Goal: Task Accomplishment & Management: Use online tool/utility

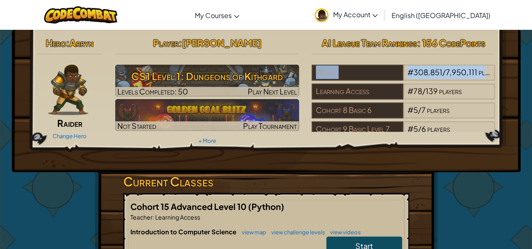
drag, startPoint x: 532, startPoint y: 38, endPoint x: 537, endPoint y: 53, distance: 15.5
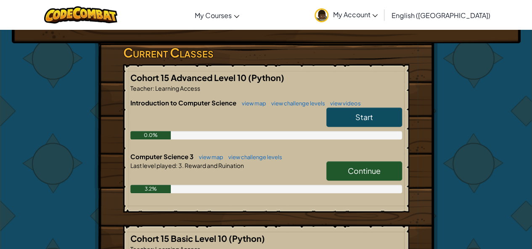
scroll to position [119, 0]
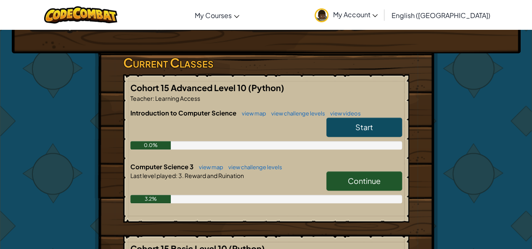
click at [363, 180] on span "Continue" at bounding box center [364, 181] width 33 height 10
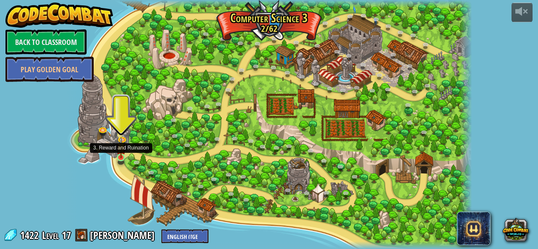
click at [122, 157] on img at bounding box center [121, 148] width 10 height 22
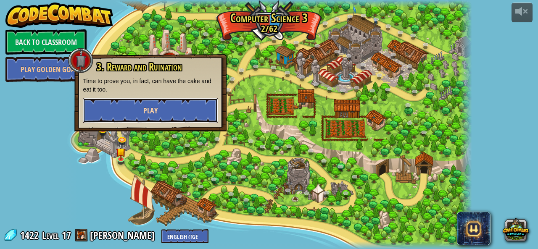
click at [144, 109] on span "Play" at bounding box center [150, 111] width 14 height 11
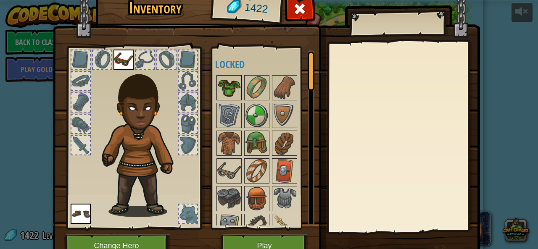
click at [235, 83] on img at bounding box center [229, 88] width 24 height 24
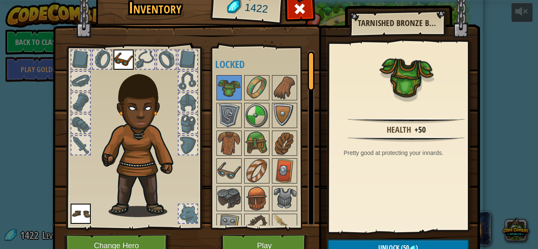
click at [124, 58] on img at bounding box center [124, 60] width 20 height 20
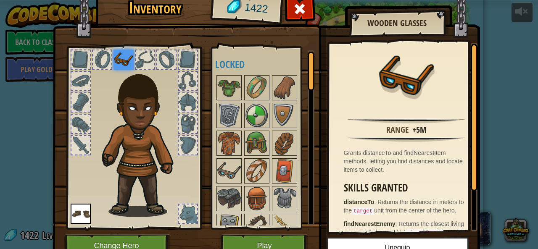
click at [71, 211] on img at bounding box center [81, 214] width 20 height 20
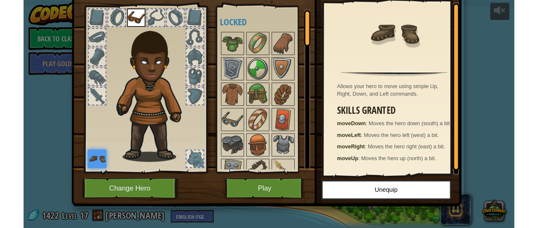
scroll to position [40, 0]
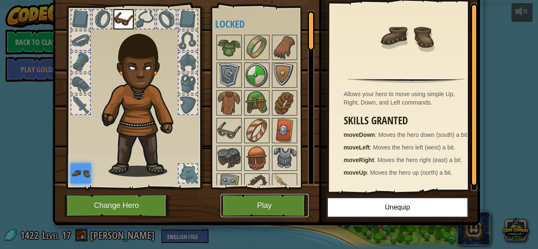
click at [255, 206] on button "Play" at bounding box center [265, 205] width 88 height 23
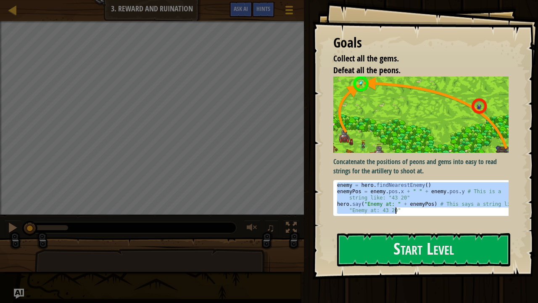
drag, startPoint x: 338, startPoint y: 181, endPoint x: 468, endPoint y: 209, distance: 132.5
click at [468, 209] on div "enemy = hero . findNearestEnemy ( ) enemyPos = enemy . pos . x + " " + enemy . …" at bounding box center [424, 207] width 177 height 50
type textarea "enemyPos = enemy.pos.x + " " + enemy.pos.y # This is a string like: "43 20" her…"
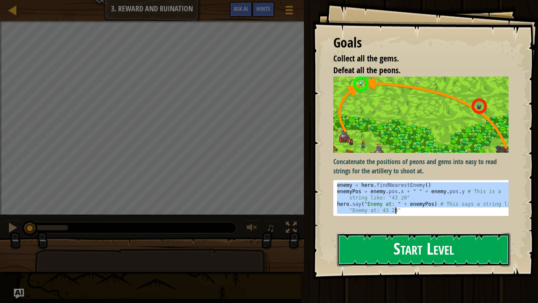
click at [406, 249] on button "Start Level" at bounding box center [423, 249] width 173 height 33
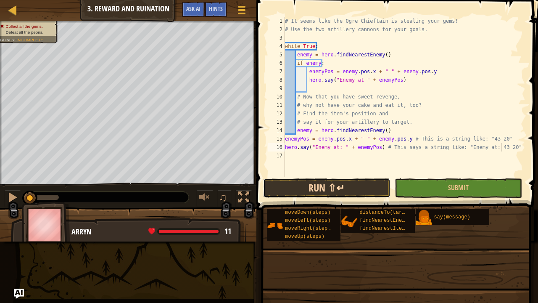
click at [324, 185] on button "Run ⇧↵" at bounding box center [326, 187] width 127 height 19
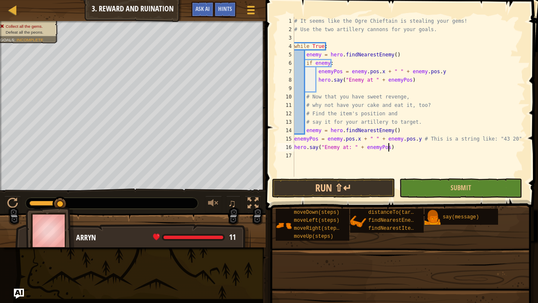
click at [502, 137] on div "# It seems like the Ogre Chieftain is stealing your gems! # Use the two artille…" at bounding box center [409, 105] width 233 height 177
type textarea "enemyPos = enemy.pos.x + " " + enemy.pos.y"
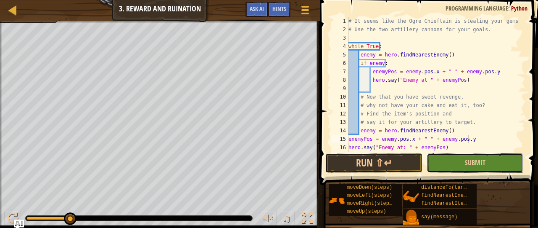
click at [452, 165] on button "Submit" at bounding box center [475, 162] width 97 height 19
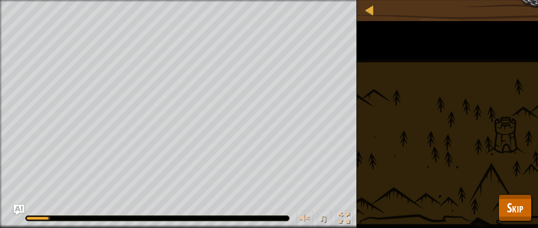
drag, startPoint x: 43, startPoint y: 218, endPoint x: 149, endPoint y: 244, distance: 109.0
click at [149, 0] on html "Map Computer Science 3 3. Reward and Ruination Game Menu Done Hints Ask AI 1 הה…" at bounding box center [269, 0] width 538 height 0
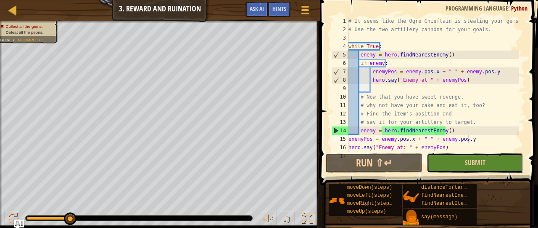
click at [441, 166] on button "Submit" at bounding box center [475, 162] width 97 height 19
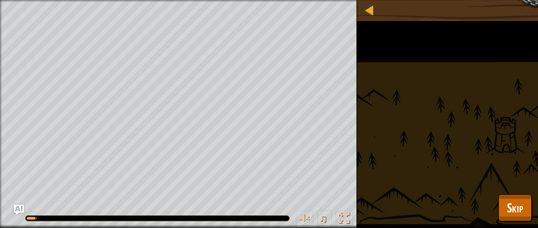
click at [441, 166] on div "Collect all the gems. Defeat all the peons. Goals : Running... ♫ Arryn 11 x: 17…" at bounding box center [269, 114] width 538 height 228
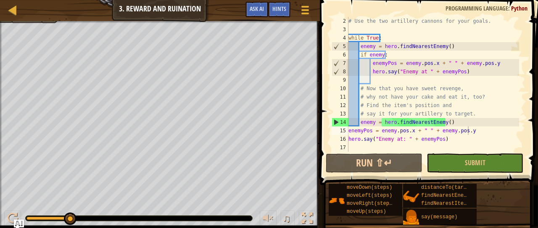
scroll to position [8, 0]
click at [469, 164] on span "Submit" at bounding box center [475, 162] width 21 height 9
click at [352, 147] on div "# Use the two artillery cannons for your goals. while True : enemy = hero . fin…" at bounding box center [433, 92] width 172 height 151
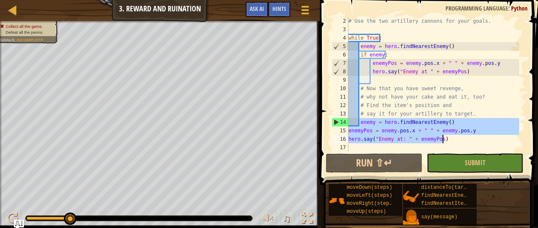
drag, startPoint x: 359, startPoint y: 119, endPoint x: 442, endPoint y: 142, distance: 85.9
click at [442, 142] on div "# Use the two artillery cannons for your goals. while True : enemy = hero . fin…" at bounding box center [433, 92] width 172 height 151
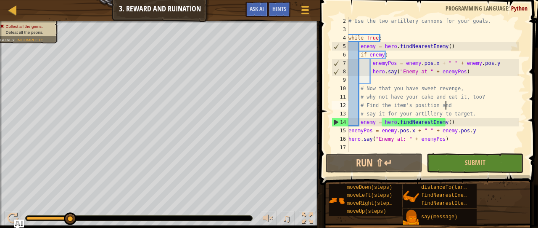
click at [490, 103] on div "# Use the two artillery cannons for your goals. while True : enemy = hero . fin…" at bounding box center [433, 92] width 172 height 151
click at [348, 130] on div "15" at bounding box center [340, 130] width 17 height 8
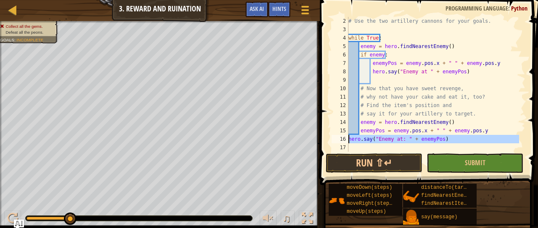
click at [347, 139] on div "16" at bounding box center [340, 139] width 17 height 8
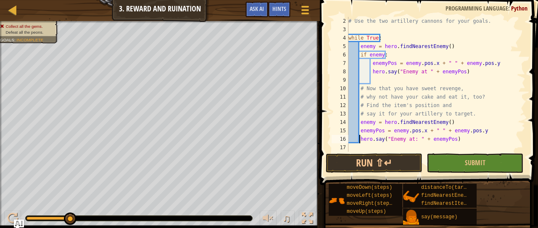
click at [481, 128] on div "# Use the two artillery cannons for your goals. while True : enemy = hero . fin…" at bounding box center [433, 92] width 172 height 151
click at [463, 160] on button "Submit" at bounding box center [475, 162] width 97 height 19
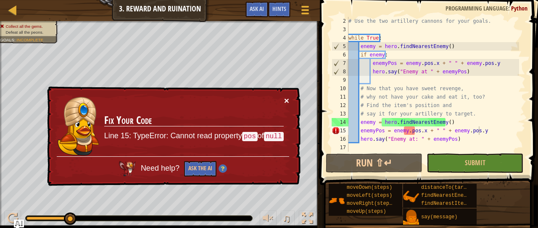
click at [286, 101] on button "×" at bounding box center [286, 100] width 5 height 9
click at [334, 133] on div "15" at bounding box center [340, 130] width 17 height 8
click at [286, 101] on button "×" at bounding box center [286, 101] width 5 height 9
click at [287, 100] on button "×" at bounding box center [287, 101] width 5 height 9
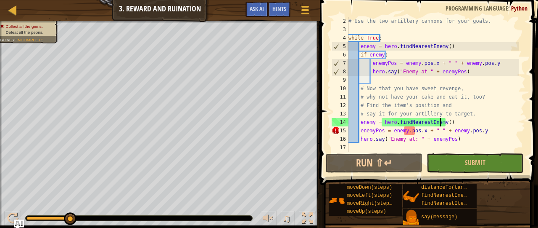
click at [439, 120] on div "# Use the two artillery cannons for your goals. while True : enemy = hero . fin…" at bounding box center [433, 92] width 172 height 151
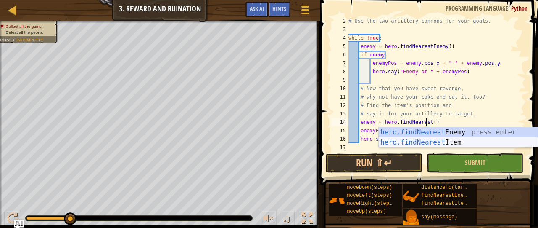
click at [442, 142] on div "hero.findNearest Enemy press enter hero.findNearest Item press enter" at bounding box center [458, 147] width 159 height 40
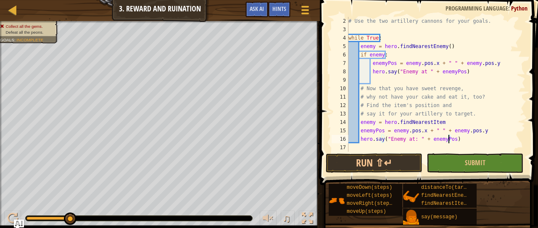
click at [448, 140] on div "# Use the two artillery cannons for your goals. while True : enemy = hero . fin…" at bounding box center [433, 92] width 172 height 151
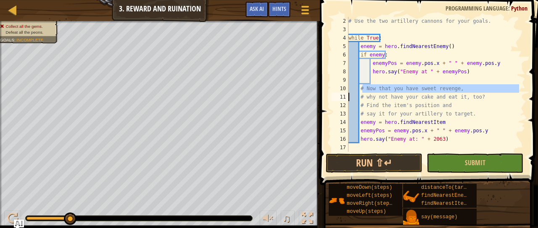
click at [42, 175] on div "Map Computer Science 3 3. Reward and Ruination Game Menu Done Hints Ask AI 1 הה…" at bounding box center [269, 116] width 538 height 233
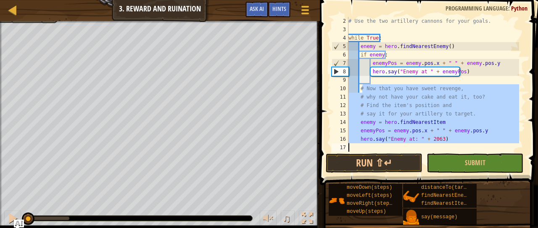
drag, startPoint x: 71, startPoint y: 217, endPoint x: 19, endPoint y: 209, distance: 52.6
click at [19, 209] on div "♫" at bounding box center [160, 215] width 320 height 25
click at [475, 40] on div "# Use the two artillery cannons for your goals. while True : enemy = hero . fin…" at bounding box center [433, 92] width 172 height 151
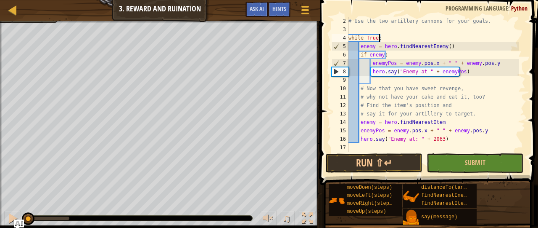
scroll to position [4, 2]
click at [373, 122] on div "# Use the two artillery cannons for your goals. while True : enemy = hero . fin…" at bounding box center [433, 92] width 172 height 151
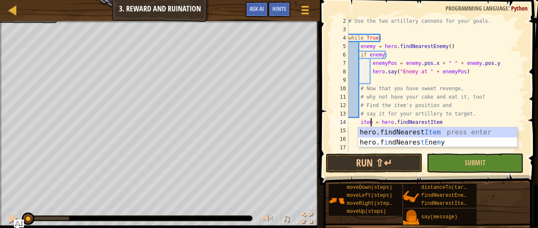
scroll to position [4, 2]
click at [360, 122] on div "# Use the two artillery cannons for your goals. while True : enemy = hero . fin…" at bounding box center [433, 92] width 172 height 151
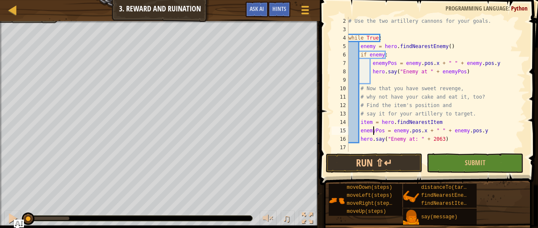
click at [373, 130] on div "# Use the two artillery cannons for your goals. while True : enemy = hero . fin…" at bounding box center [433, 92] width 172 height 151
click at [506, 89] on div "# Use the two artillery cannons for your goals. while True : enemy = hero . fin…" at bounding box center [433, 92] width 172 height 151
click at [431, 130] on div "# Use the two artillery cannons for your goals. while True : enemy = hero . fin…" at bounding box center [433, 92] width 172 height 151
click at [430, 128] on div "# Use the two artillery cannons for your goals. while True : enemy = hero . fin…" at bounding box center [433, 92] width 172 height 151
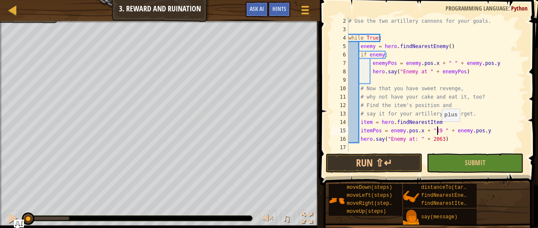
click at [438, 129] on div "# Use the two artillery cannons for your goals. while True : enemy = hero . fin…" at bounding box center [433, 92] width 172 height 151
click at [476, 129] on div "# Use the two artillery cannons for your goals. while True : enemy = hero . fin…" at bounding box center [433, 92] width 172 height 151
click at [435, 121] on div "# Use the two artillery cannons for your goals. while True : enemy = hero . fin…" at bounding box center [433, 92] width 172 height 151
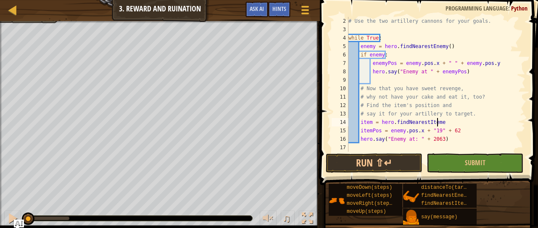
type textarea "item = hero.findNearestItem"
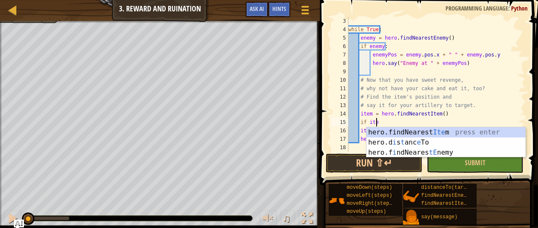
scroll to position [4, 2]
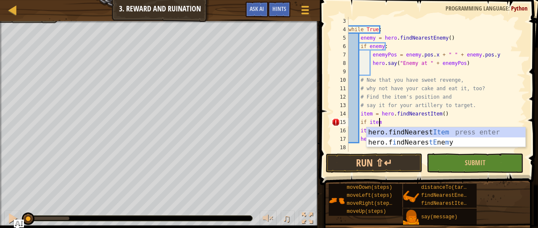
type textarea "if item:"
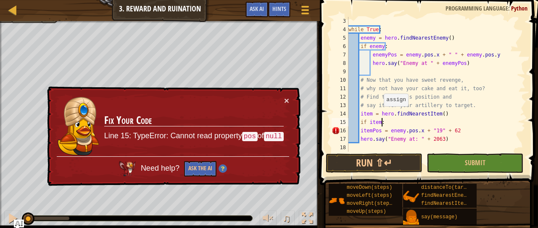
scroll to position [4, 1]
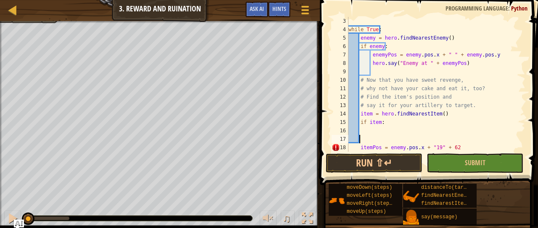
click at [360, 138] on div "while True : enemy = hero . findNearestEnemy ( ) if enemy : enemyPos = enemy . …" at bounding box center [433, 92] width 172 height 151
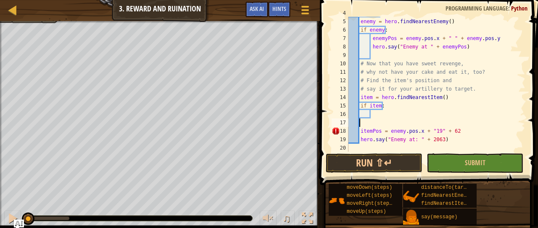
scroll to position [34, 0]
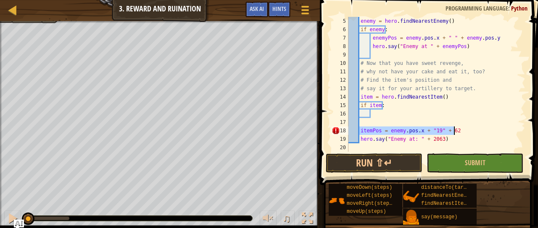
drag, startPoint x: 359, startPoint y: 128, endPoint x: 467, endPoint y: 127, distance: 108.1
click at [467, 127] on div "enemy = hero . findNearestEnemy ( ) if enemy : enemyPos = enemy . pos . x + " "…" at bounding box center [433, 92] width 172 height 151
type textarea "itemPos = enemy.pos.x + "19" + 62"
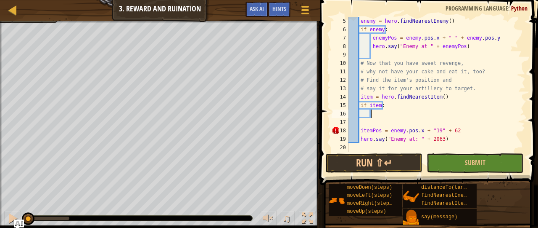
click at [373, 112] on div "enemy = hero . findNearestEnemy ( ) if enemy : enemyPos = enemy . pos . x + " "…" at bounding box center [433, 92] width 172 height 151
paste textarea "itemPos = enemy.pos.x + "19" + 62"
click at [452, 132] on div "enemy = hero . findNearestEnemy ( ) if enemy : enemyPos = enemy . pos . x + " "…" at bounding box center [433, 92] width 172 height 151
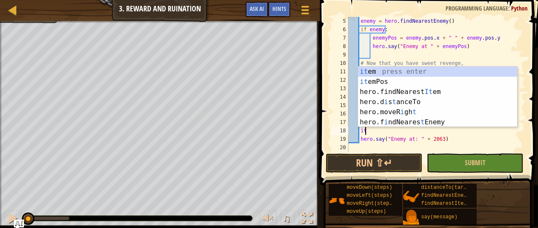
type textarea "i"
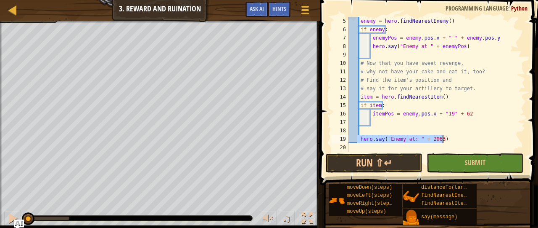
drag, startPoint x: 358, startPoint y: 137, endPoint x: 460, endPoint y: 143, distance: 101.9
click at [460, 143] on div "enemy = hero . findNearestEnemy ( ) if enemy : enemyPos = enemy . pos . x + " "…" at bounding box center [433, 92] width 172 height 151
type textarea "hero.say("Enemy at: " + 2063)"
click at [373, 120] on div "enemy = hero . findNearestEnemy ( ) if enemy : enemyPos = enemy . pos . x + " "…" at bounding box center [433, 92] width 172 height 151
paste textarea "hero.say("Enemy at: " + 2063)"
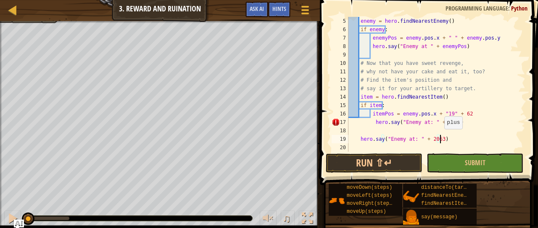
click at [440, 137] on div "enemy = hero . findNearestEnemy ( ) if enemy : enemyPos = enemy . pos . x + " "…" at bounding box center [433, 92] width 172 height 151
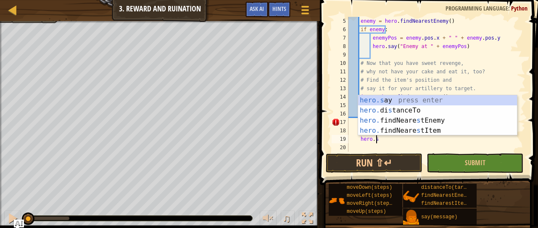
type textarea "h"
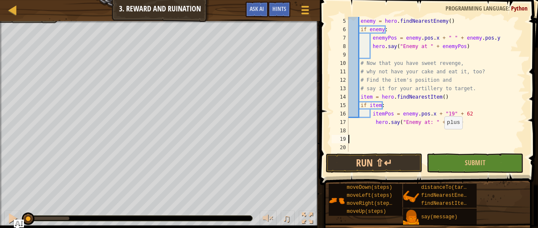
scroll to position [25, 0]
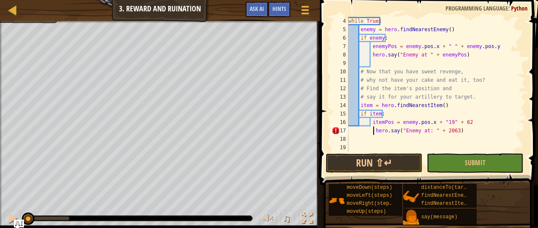
click at [374, 129] on div "while True : enemy = hero . findNearestEnemy ( ) if enemy : enemyPos = enemy . …" at bounding box center [433, 92] width 172 height 151
click at [411, 122] on div "while True : enemy = hero . findNearestEnemy ( ) if enemy : enemyPos = enemy . …" at bounding box center [433, 92] width 172 height 151
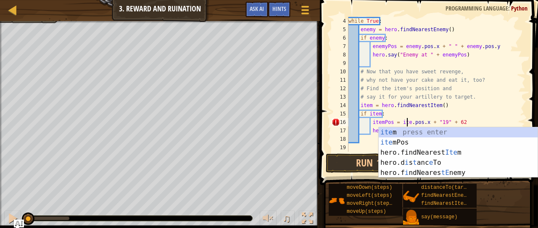
scroll to position [4, 5]
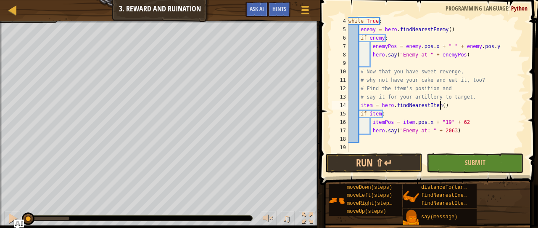
click at [473, 107] on div "while True : enemy = hero . findNearestEnemy ( ) if enemy : enemyPos = enemy . …" at bounding box center [433, 92] width 172 height 151
click at [443, 122] on div "while True : enemy = hero . findNearestEnemy ( ) if enemy : enemyPos = enemy . …" at bounding box center [433, 92] width 172 height 151
click at [459, 122] on div "while True : enemy = hero . findNearestEnemy ( ) if enemy : enemyPos = enemy . …" at bounding box center [433, 92] width 172 height 151
click at [445, 116] on div "while True : enemy = hero . findNearestEnemy ( ) if enemy : enemyPos = enemy . …" at bounding box center [433, 92] width 172 height 151
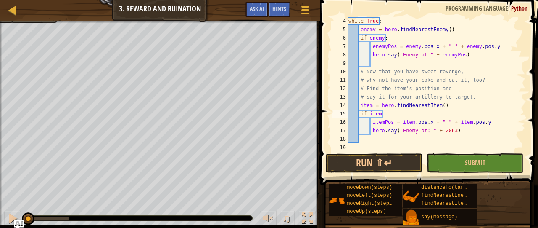
scroll to position [4, 2]
click at [413, 130] on div "while True : enemy = hero . findNearestEnemy ( ) if enemy : enemyPos = enemy . …" at bounding box center [433, 92] width 172 height 151
click at [445, 129] on div "while True : enemy = hero . findNearestEnemy ( ) if enemy : enemyPos = enemy . …" at bounding box center [433, 92] width 172 height 151
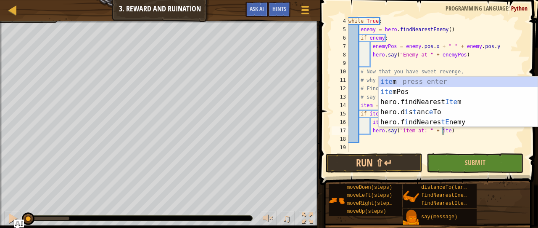
scroll to position [4, 8]
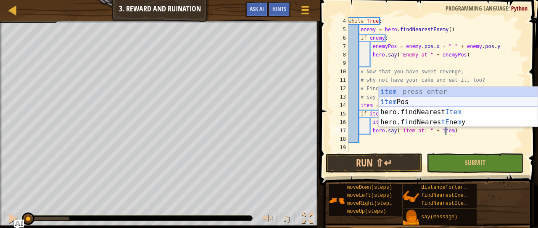
click at [403, 99] on div "item press enter item Pos press enter hero.findNearest Item press enter hero.f …" at bounding box center [458, 117] width 159 height 61
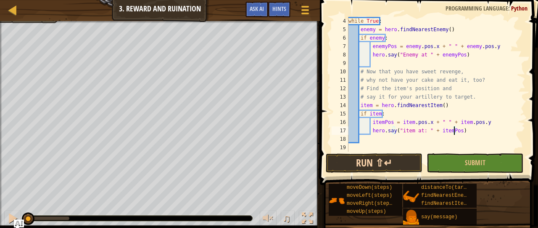
type textarea "hero.say("item at: " + itemPos)"
click at [415, 162] on button "Run ⇧↵" at bounding box center [374, 162] width 97 height 19
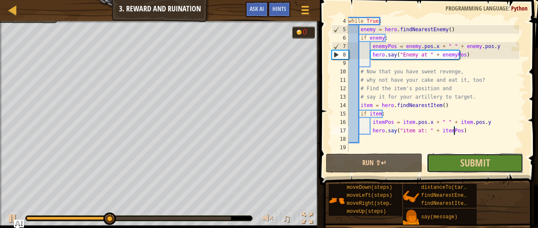
click at [456, 160] on button "Submit" at bounding box center [475, 162] width 97 height 19
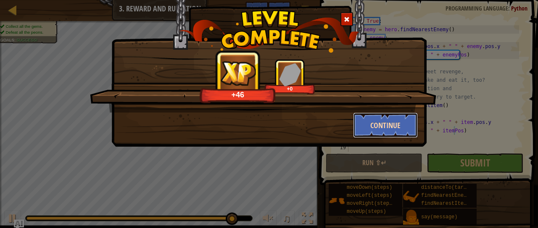
click at [381, 123] on button "Continue" at bounding box center [385, 124] width 65 height 25
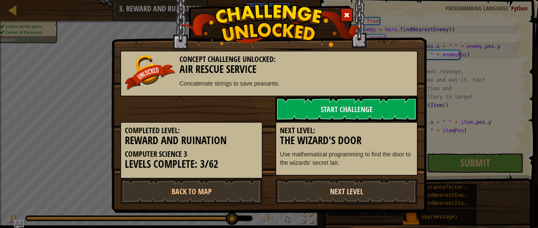
click at [304, 197] on link "Next Level" at bounding box center [346, 190] width 143 height 25
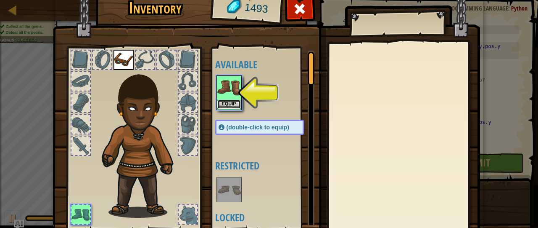
click at [227, 104] on button "Equip" at bounding box center [229, 104] width 24 height 9
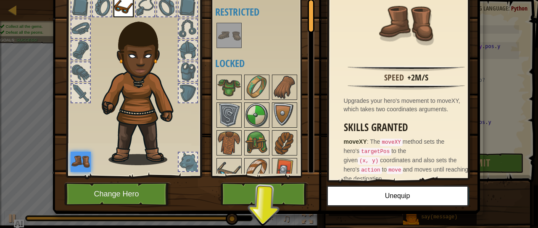
scroll to position [62, 0]
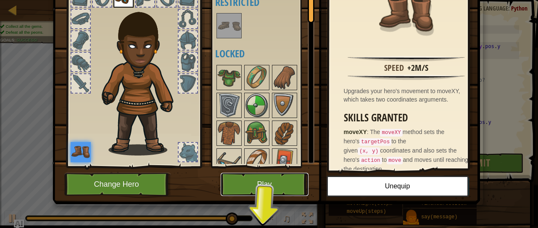
click at [287, 179] on button "Play" at bounding box center [265, 183] width 88 height 23
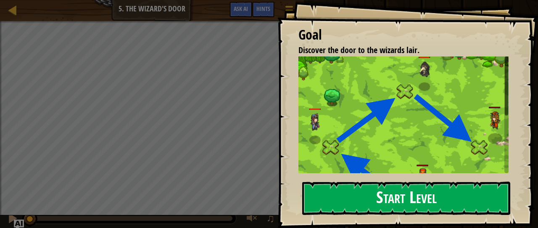
click at [339, 203] on button "Start Level" at bounding box center [406, 197] width 208 height 33
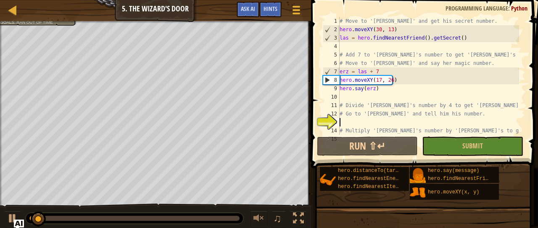
scroll to position [8, 0]
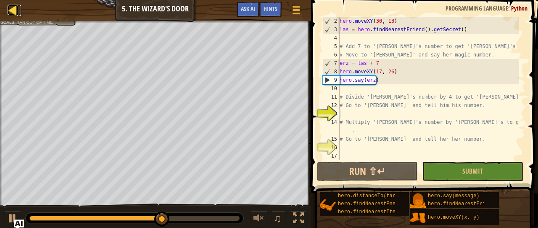
click at [13, 5] on div at bounding box center [13, 10] width 11 height 11
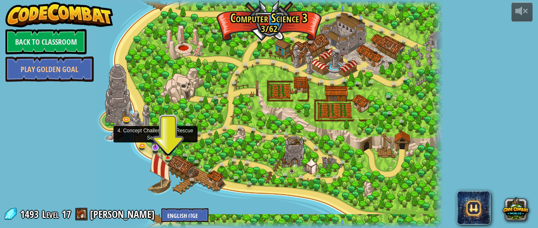
click at [156, 144] on img at bounding box center [155, 137] width 9 height 21
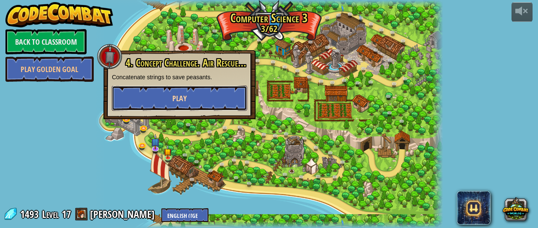
click at [195, 94] on button "Play" at bounding box center [179, 97] width 135 height 25
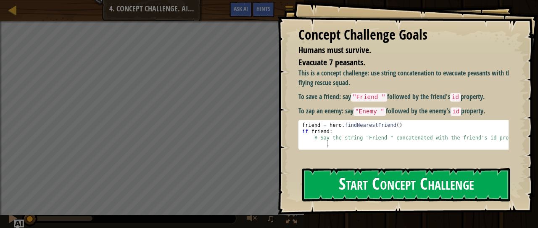
click at [357, 185] on button "Start Concept Challenge" at bounding box center [406, 184] width 208 height 33
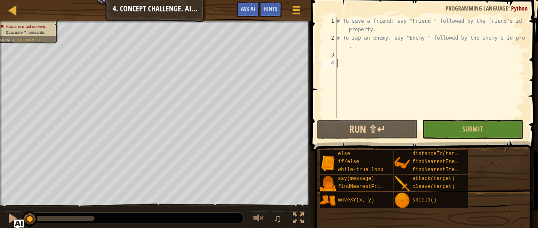
click at [338, 54] on div "# To save a friend: say "Friend " followed by the friend's id property. # To za…" at bounding box center [430, 80] width 191 height 126
type textarea "v"
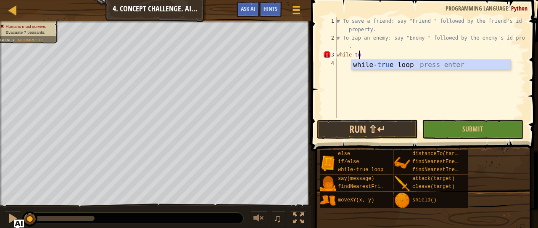
scroll to position [4, 1]
type textarea "while true"
click at [371, 67] on div "while- true loop press enter" at bounding box center [431, 75] width 159 height 30
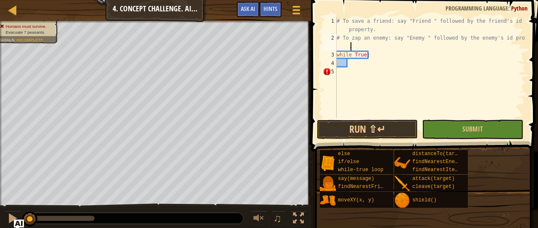
click at [366, 43] on div "# To save a friend: say "Friend " followed by the friend's id property. # To za…" at bounding box center [430, 80] width 191 height 126
type textarea "# To zap an enemy: say "Enemy " followed by the enemy's id property."
click at [13, 11] on div at bounding box center [13, 10] width 11 height 11
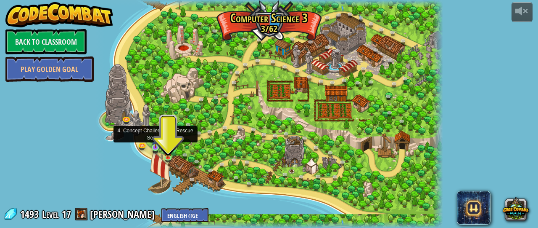
click at [153, 145] on img at bounding box center [156, 138] width 8 height 17
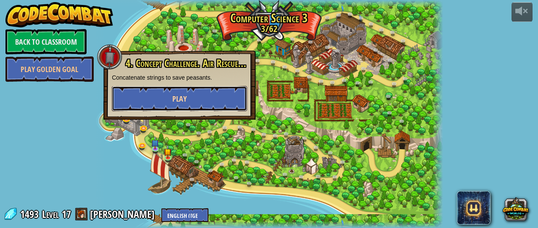
click at [190, 96] on button "Play" at bounding box center [179, 98] width 135 height 25
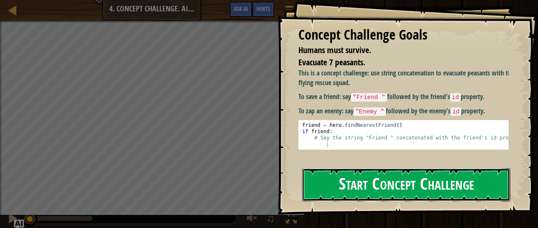
click at [329, 183] on button "Start Concept Challenge" at bounding box center [406, 184] width 208 height 33
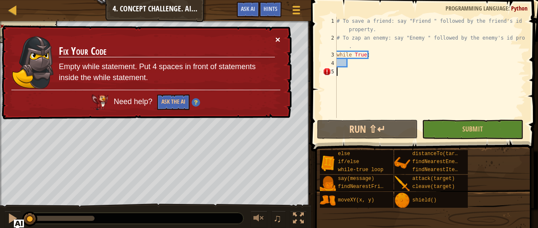
click at [277, 37] on button "×" at bounding box center [277, 39] width 5 height 9
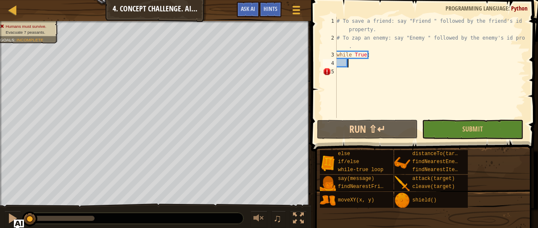
click at [349, 64] on div "# To save a friend: say "Friend " followed by the friend's id property. # To za…" at bounding box center [430, 80] width 191 height 126
type textarea "f"
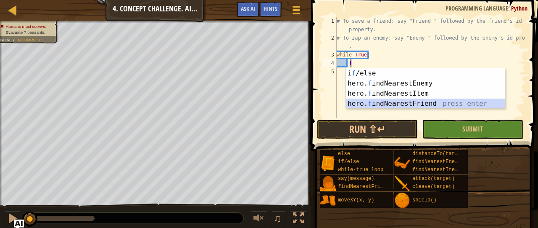
click at [360, 99] on div "i f /else press enter hero. f indNearestEnemy press enter hero. f indNearestIte…" at bounding box center [425, 98] width 159 height 61
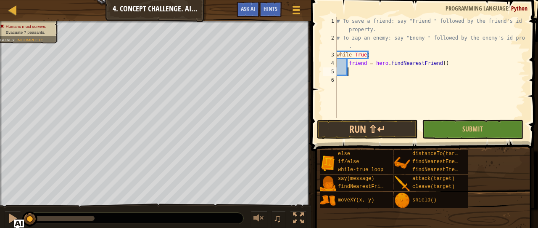
type textarea "f"
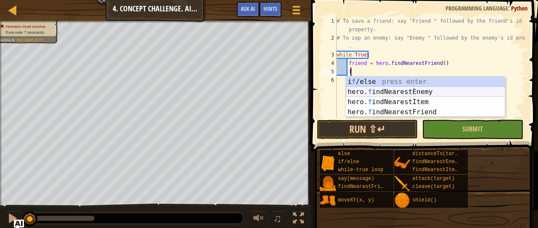
click at [385, 93] on div "i f /else press enter hero. f indNearestEnemy press enter hero. f indNearestIte…" at bounding box center [425, 107] width 159 height 61
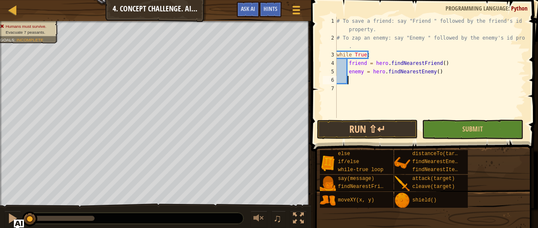
click at [440, 64] on div "# To save a friend: say "Friend " followed by the friend's id property. # To za…" at bounding box center [430, 80] width 191 height 126
type textarea "friend = hero.findNearestFriend()"
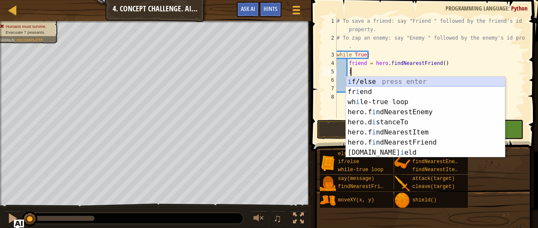
scroll to position [4, 1]
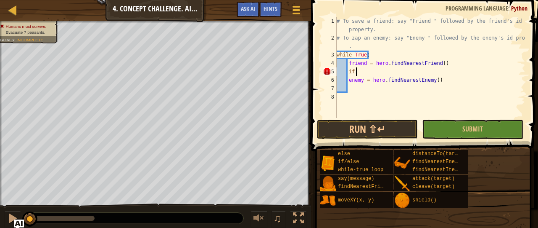
type textarea "if t"
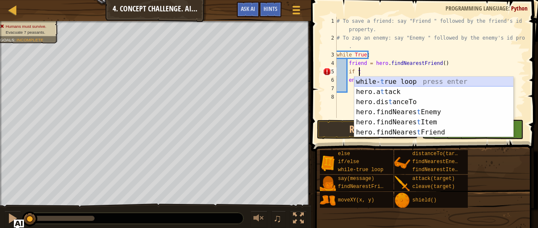
click at [435, 78] on div "while- t rue loop press enter hero.a t tack press enter hero.dis t anceTo press…" at bounding box center [434, 117] width 159 height 81
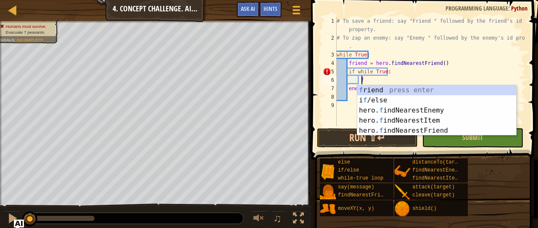
scroll to position [4, 2]
click at [388, 89] on div "f riend press enter i f /else press enter hero. f indNearestEnemy press enter h…" at bounding box center [436, 120] width 159 height 71
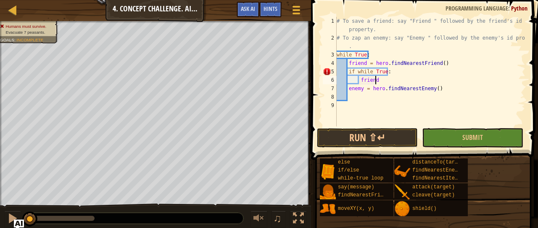
click at [372, 70] on div "# To save a friend: say "Friend " followed by the friend's id property. # To za…" at bounding box center [430, 84] width 191 height 135
click at [384, 72] on div "# To save a friend: say "Friend " followed by the friend's id property. # To za…" at bounding box center [430, 84] width 191 height 135
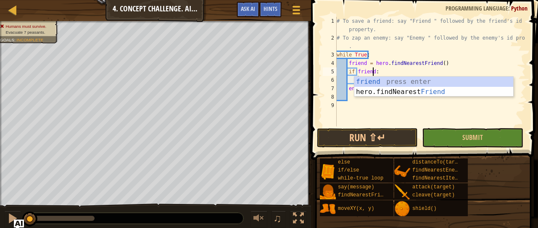
scroll to position [4, 3]
click at [378, 79] on div "friend press enter hero.findNearest Friend press enter" at bounding box center [434, 97] width 159 height 40
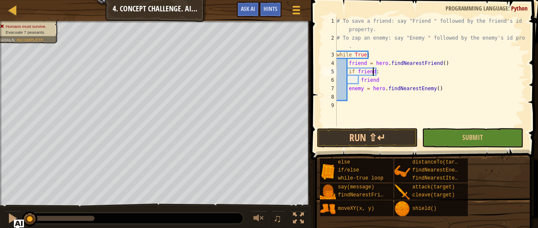
click at [376, 80] on div "# To save a friend: say "Friend " followed by the friend's id property. # To za…" at bounding box center [430, 84] width 191 height 135
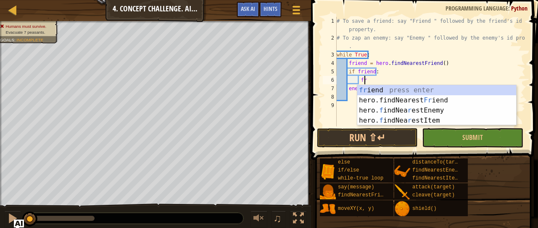
type textarea "f"
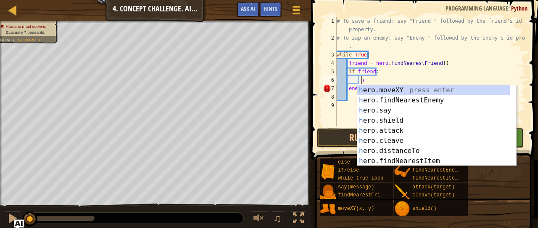
scroll to position [4, 2]
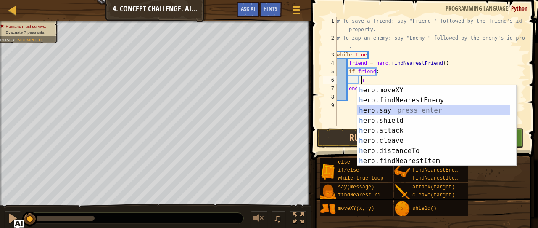
click at [390, 109] on div "h ero.moveXY press enter h ero.findNearestEnemy press enter h ero.say press ent…" at bounding box center [433, 135] width 153 height 101
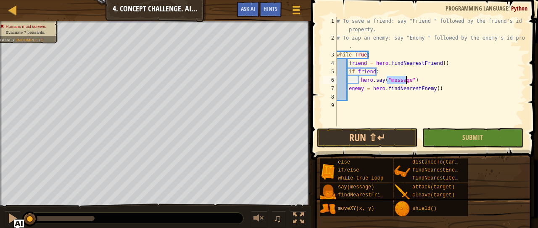
click at [412, 81] on div "# To save a friend: say "Friend " followed by the friend's id property. # To za…" at bounding box center [430, 84] width 191 height 135
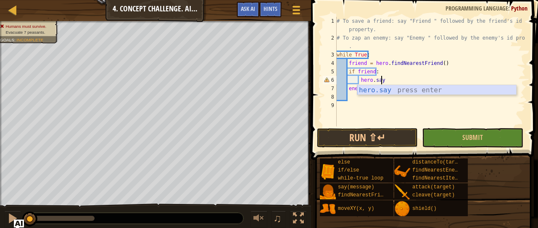
click at [408, 90] on div "hero.say press enter" at bounding box center [436, 100] width 159 height 30
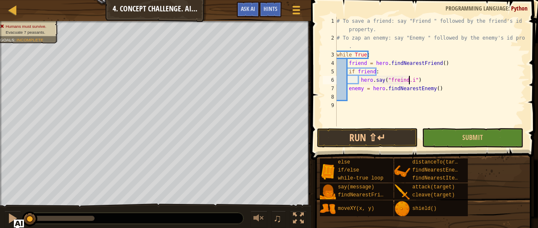
scroll to position [4, 6]
click at [395, 79] on div "# To save a friend: say "Friend " followed by the friend's id property. # To za…" at bounding box center [430, 84] width 191 height 135
click at [398, 80] on div "# To save a friend: say "Friend " followed by the friend's id property. # To za…" at bounding box center [430, 84] width 191 height 135
click at [411, 79] on div "# To save a friend: say "Friend " followed by the friend's id property. # To za…" at bounding box center [430, 84] width 191 height 135
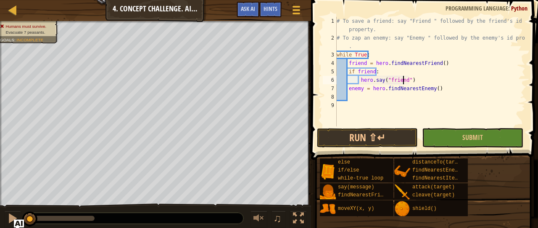
click at [405, 79] on div "# To save a friend: say "Friend " followed by the friend's id property. # To za…" at bounding box center [430, 84] width 191 height 135
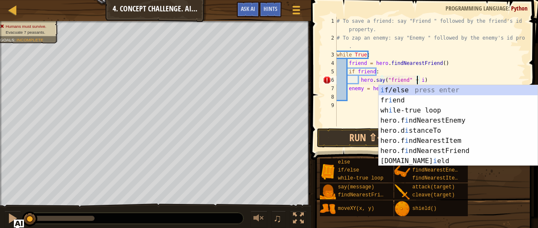
scroll to position [4, 7]
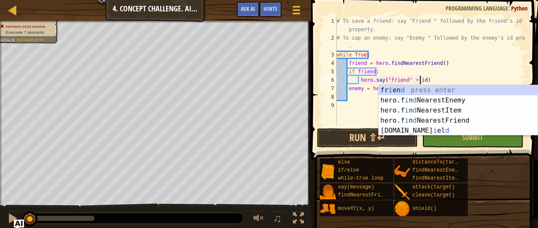
click at [487, 64] on div "# To save a friend: say "Friend " followed by the friend's id property. # To za…" at bounding box center [430, 84] width 191 height 135
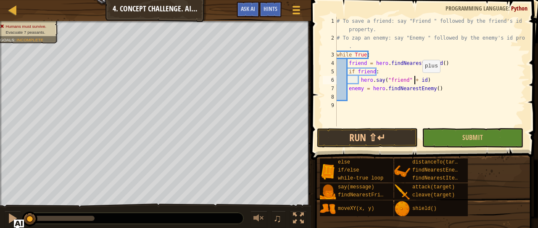
click at [416, 81] on div "# To save a friend: say "Friend " followed by the friend's id property. # To za…" at bounding box center [430, 84] width 191 height 135
click at [425, 80] on div "# To save a friend: say "Friend " followed by the friend's id property. # To za…" at bounding box center [430, 84] width 191 height 135
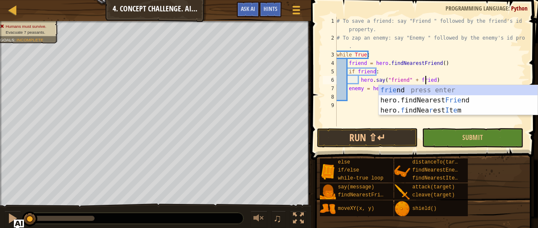
scroll to position [4, 8]
click at [425, 78] on div "# To save a friend: say "Friend " followed by the friend's id property. # To za…" at bounding box center [430, 84] width 191 height 135
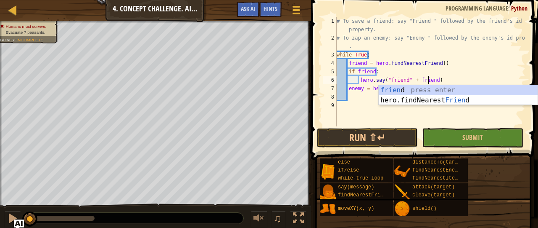
click at [431, 79] on div "# To save a friend: say "Friend " followed by the friend's id property. # To za…" at bounding box center [430, 84] width 191 height 135
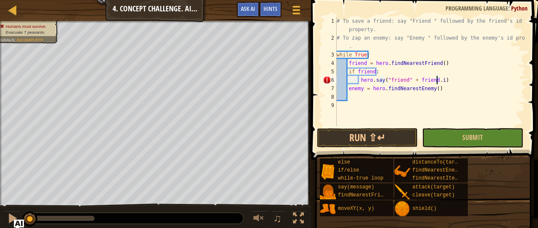
scroll to position [4, 8]
click at [434, 87] on div "# To save a friend: say "Friend " followed by the friend's id property. # To za…" at bounding box center [430, 84] width 191 height 135
type textarea "enemy = hero.findNearestEnemy()"
click at [352, 97] on div "# To save a friend: say "Friend " followed by the friend's id property. # To za…" at bounding box center [430, 84] width 191 height 135
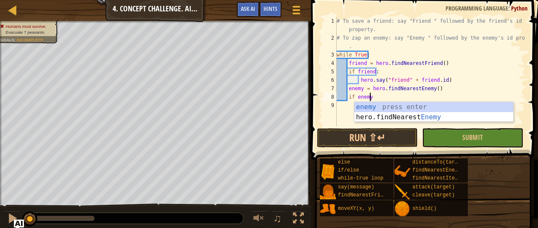
scroll to position [4, 2]
type textarea "if enemy:"
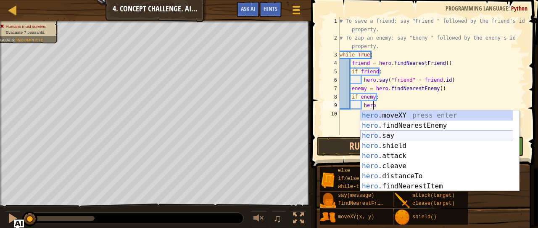
click at [394, 135] on div "hero .moveXY press enter hero .findNearestEnemy press enter hero .say press ent…" at bounding box center [436, 160] width 153 height 101
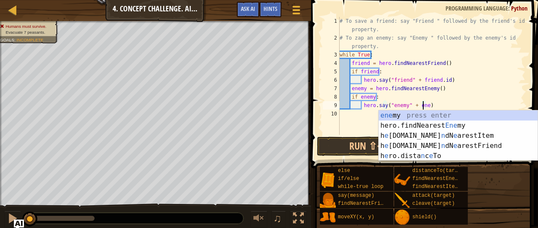
scroll to position [4, 7]
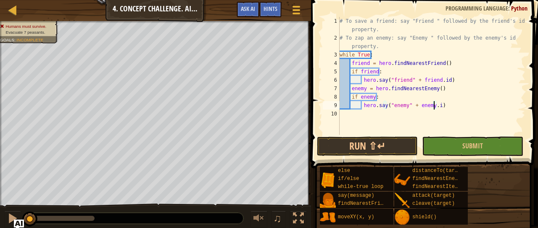
type textarea "hero.say("enemy" + [DOMAIN_NAME])"
click at [447, 153] on button "Submit" at bounding box center [472, 145] width 101 height 19
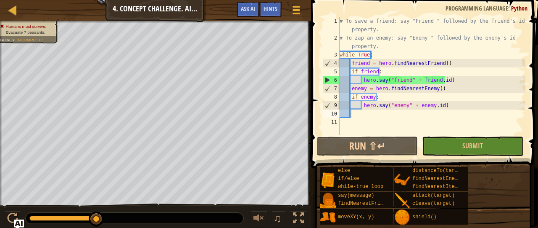
click at [377, 71] on div "# To save a friend: say "Friend " followed by the friend's id property. # To za…" at bounding box center [432, 88] width 188 height 143
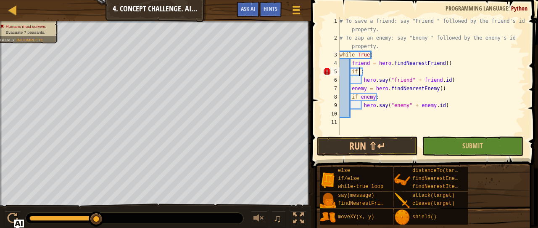
scroll to position [4, 2]
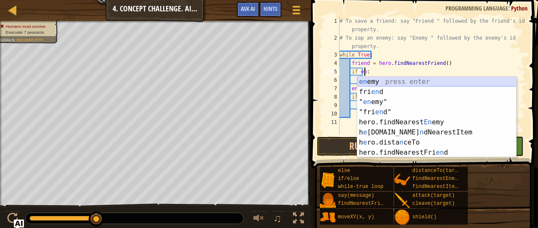
click at [374, 80] on div "en emy press enter fri en d press enter " en emy" press enter "fri en d" press …" at bounding box center [436, 127] width 159 height 101
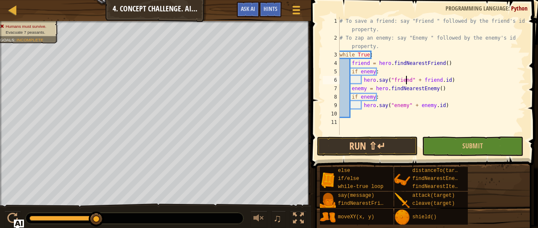
click at [405, 79] on div "# To save a friend: say "Friend " followed by the friend's id property. # To za…" at bounding box center [432, 88] width 188 height 143
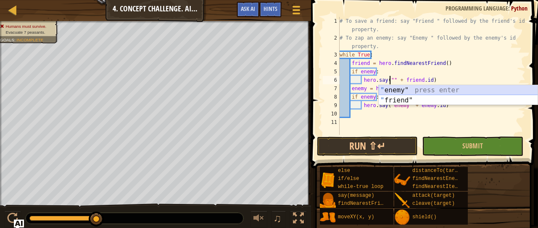
click at [407, 90] on div "" enemy" press enter " friend" press enter" at bounding box center [458, 105] width 159 height 40
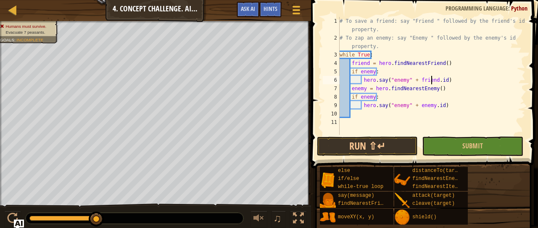
click at [432, 80] on div "# To save a friend: say "Friend " followed by the friend's id property. # To za…" at bounding box center [432, 88] width 188 height 143
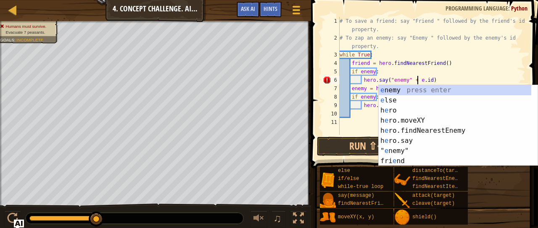
scroll to position [4, 6]
click at [430, 90] on div "e nemy press enter e lse press enter h e ro press enter h e ro.moveXY press ent…" at bounding box center [455, 135] width 153 height 101
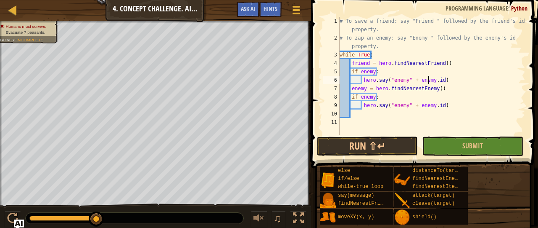
click at [402, 106] on div "# To save a friend: say "Friend " followed by the friend's id property. # To za…" at bounding box center [432, 88] width 188 height 143
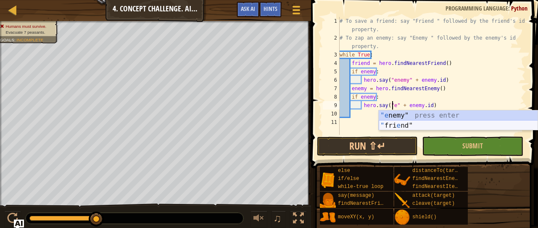
click at [402, 128] on div ""e nemy" press enter " fri e nd" press enter" at bounding box center [458, 130] width 159 height 40
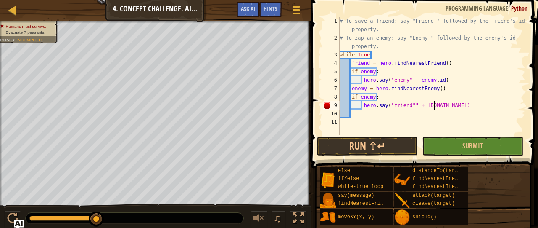
click at [434, 104] on div "# To save a friend: say "Friend " followed by the friend's id property. # To za…" at bounding box center [432, 88] width 188 height 143
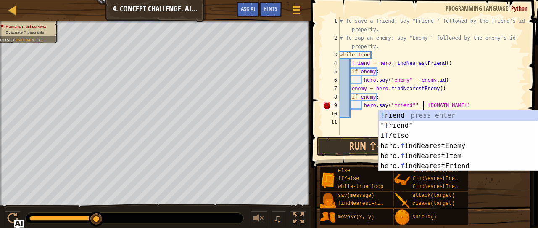
scroll to position [4, 7]
click at [424, 114] on div "f riend press enter " f riend" press enter i f /else press enter hero. f indNea…" at bounding box center [458, 150] width 159 height 81
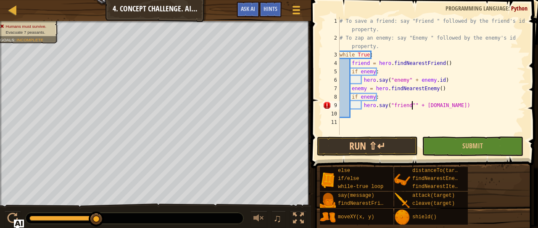
click at [411, 103] on div "# To save a friend: say "Friend " followed by the friend's id property. # To za…" at bounding box center [432, 88] width 188 height 143
click at [372, 97] on div "# To save a friend: say "Friend " followed by the friend's id property. # To za…" at bounding box center [432, 88] width 188 height 143
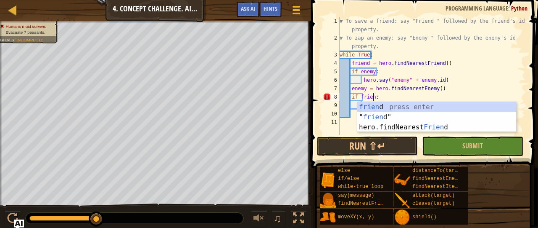
scroll to position [4, 3]
click at [444, 147] on button "Submit" at bounding box center [472, 145] width 101 height 19
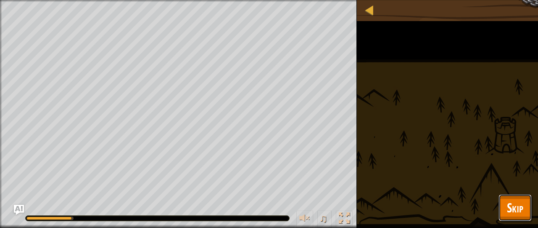
click at [514, 215] on span "Skip" at bounding box center [515, 207] width 16 height 17
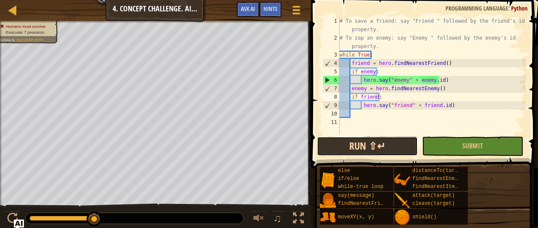
click at [381, 145] on button "Run ⇧↵" at bounding box center [367, 145] width 101 height 19
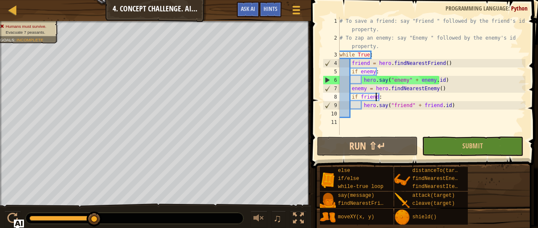
click at [368, 63] on div "# To save a friend: say "Friend " followed by the friend's id property. # To za…" at bounding box center [432, 88] width 188 height 143
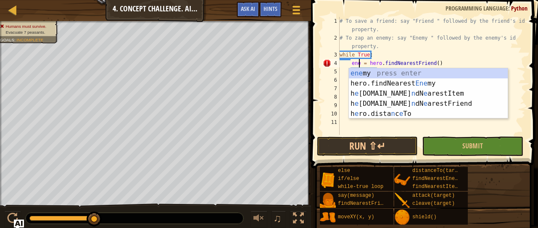
scroll to position [4, 2]
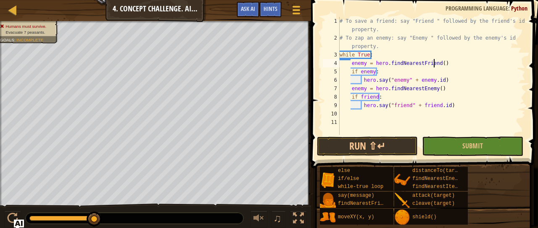
click at [434, 62] on div "# To save a friend: say "Friend " followed by the friend's id property. # To za…" at bounding box center [432, 88] width 188 height 143
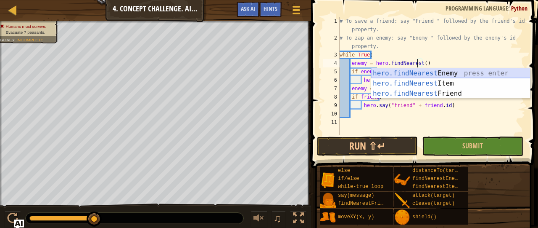
click at [442, 72] on div "hero.findNearest Enemy press enter hero.findNearest Item press enter hero.findN…" at bounding box center [450, 93] width 159 height 50
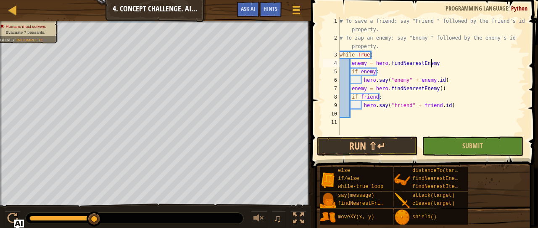
scroll to position [4, 8]
click at [364, 86] on div "# To save a friend: say "Friend " followed by the friend's id property. # To za…" at bounding box center [432, 88] width 188 height 143
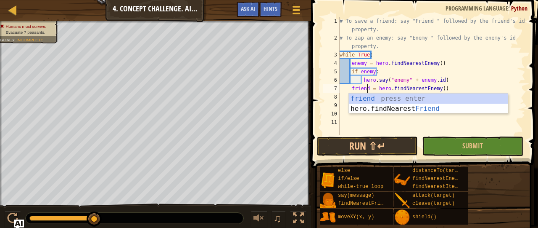
scroll to position [4, 2]
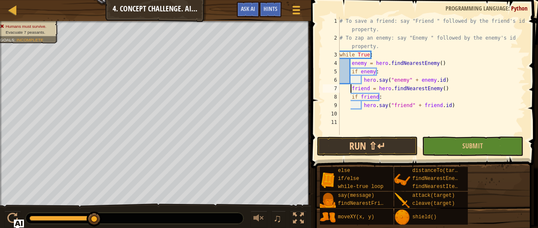
click at [350, 86] on div "# To save a friend: say "Friend " followed by the friend's id property. # To za…" at bounding box center [432, 88] width 188 height 143
click at [459, 89] on div "# To save a friend: say "Friend " followed by the friend's id property. # To za…" at bounding box center [432, 88] width 188 height 143
click at [434, 88] on div "# To save a friend: say "Friend " followed by the friend's id property. # To za…" at bounding box center [432, 88] width 188 height 143
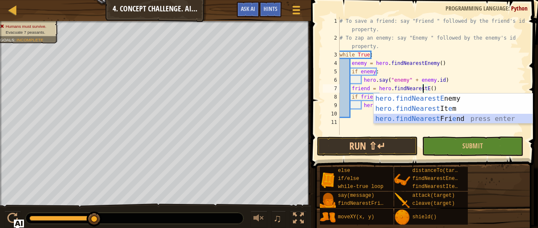
click at [434, 122] on div "hero.findNearestE nemy press enter hero.findNearest It e m press enter hero.fin…" at bounding box center [453, 118] width 159 height 50
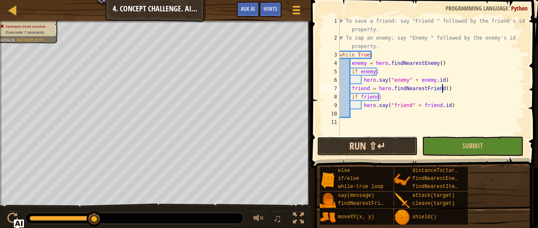
click at [394, 141] on button "Run ⇧↵" at bounding box center [367, 145] width 101 height 19
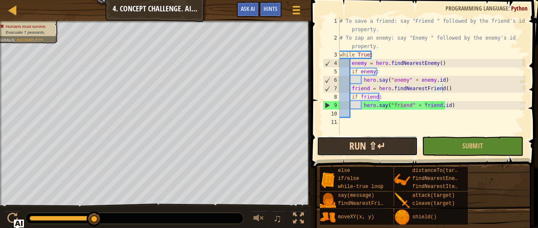
click at [386, 150] on button "Run ⇧↵" at bounding box center [367, 145] width 101 height 19
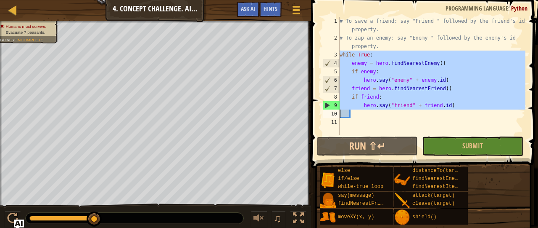
drag, startPoint x: 339, startPoint y: 53, endPoint x: 479, endPoint y: 101, distance: 147.0
click at [479, 103] on div "friend = hero.findNearestFriend() 1 2 3 4 5 6 7 8 9 10 11 # To save a friend: s…" at bounding box center [423, 76] width 204 height 118
type textarea "hero.say("friend" + [DOMAIN_NAME])"
click at [16, 5] on div at bounding box center [13, 10] width 11 height 11
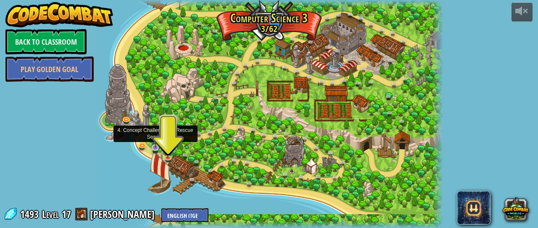
click at [154, 145] on img at bounding box center [156, 138] width 8 height 17
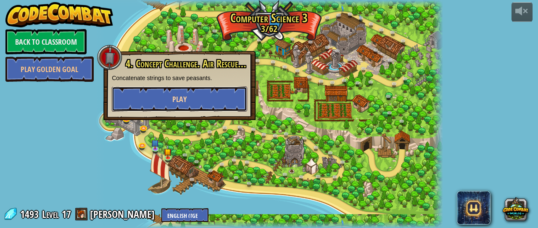
click at [197, 98] on button "Play" at bounding box center [179, 98] width 135 height 25
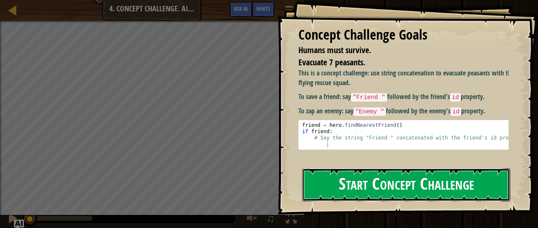
click at [363, 168] on button "Start Concept Challenge" at bounding box center [406, 184] width 208 height 33
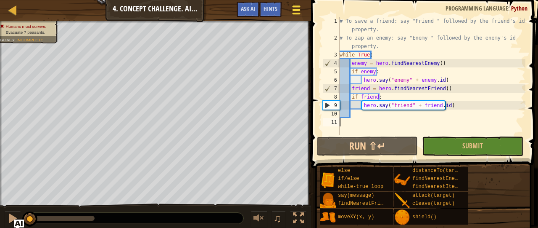
click at [293, 4] on div at bounding box center [296, 10] width 11 height 12
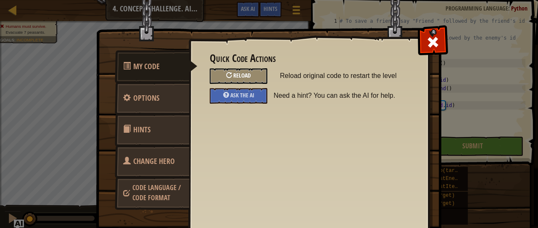
click at [248, 73] on div "Reload" at bounding box center [239, 76] width 58 height 16
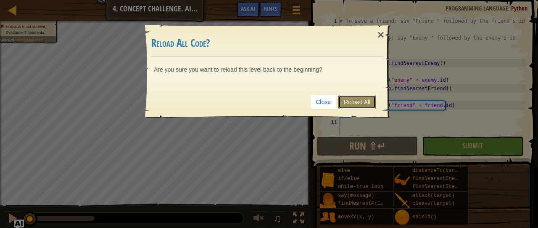
click at [359, 101] on link "Reload All" at bounding box center [357, 102] width 37 height 14
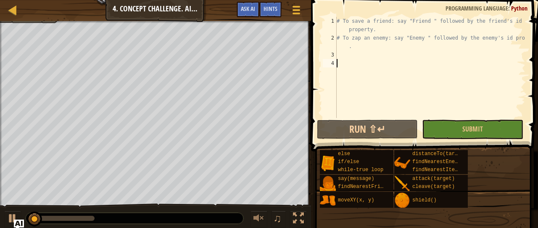
click at [338, 55] on div "# To save a friend: say "Friend " followed by the friend's id property. # To za…" at bounding box center [430, 80] width 191 height 126
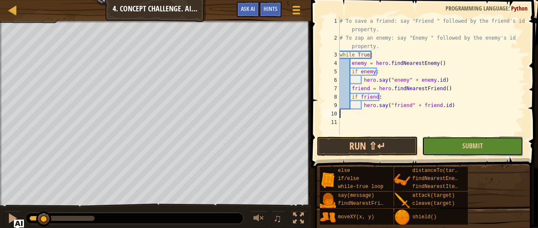
click at [444, 145] on button "Submit" at bounding box center [472, 145] width 101 height 19
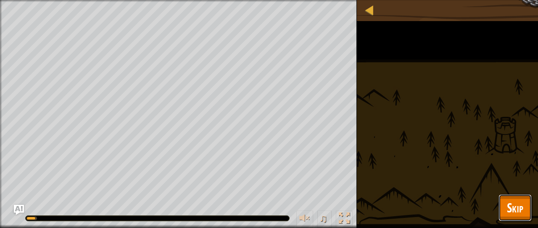
click at [503, 207] on button "Skip" at bounding box center [515, 207] width 33 height 27
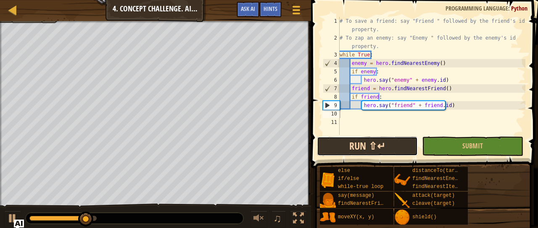
click at [352, 144] on button "Run ⇧↵" at bounding box center [367, 145] width 101 height 19
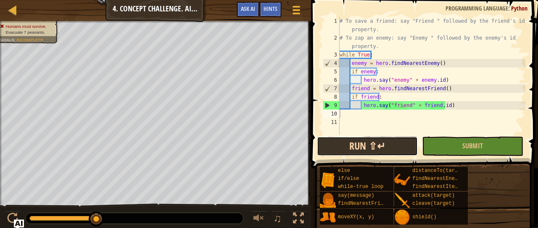
click at [352, 144] on button "Run ⇧↵" at bounding box center [367, 145] width 101 height 19
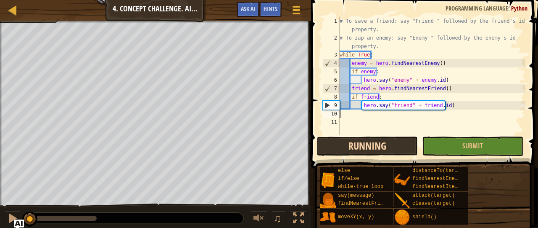
click at [352, 144] on button "Running" at bounding box center [367, 145] width 101 height 19
click at [404, 140] on button "Run ⇧↵" at bounding box center [367, 145] width 101 height 19
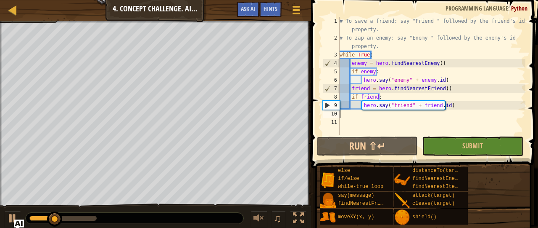
drag, startPoint x: 404, startPoint y: 140, endPoint x: 409, endPoint y: 106, distance: 33.7
click at [409, 106] on div "1 2 3 4 5 6 7 8 9 10 11 # To save a friend: say "Friend " followed by the frien…" at bounding box center [424, 100] width 230 height 193
click at [402, 133] on div "# To save a friend: say "Friend " followed by the friend's id property. # To za…" at bounding box center [432, 88] width 188 height 143
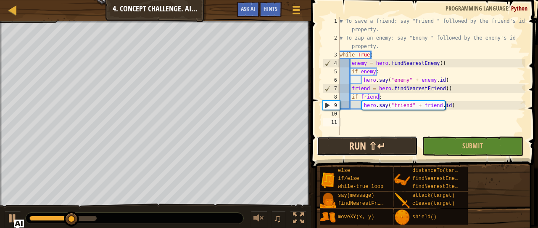
click at [363, 144] on button "Run ⇧↵" at bounding box center [367, 145] width 101 height 19
click at [363, 144] on button "Running" at bounding box center [367, 145] width 101 height 19
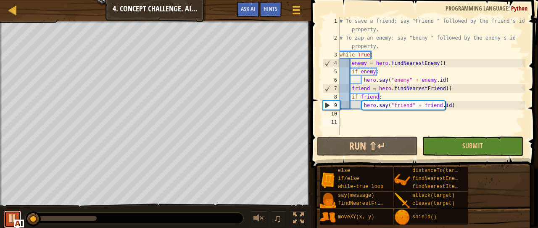
click at [10, 215] on div at bounding box center [12, 217] width 11 height 11
click at [15, 212] on div at bounding box center [12, 217] width 11 height 11
click at [13, 212] on div at bounding box center [12, 217] width 11 height 11
click at [14, 213] on div at bounding box center [12, 217] width 11 height 11
click at [13, 212] on div at bounding box center [12, 217] width 11 height 11
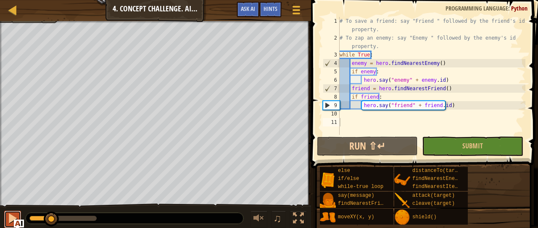
click at [13, 212] on div at bounding box center [12, 217] width 11 height 11
click at [423, 87] on div "# To save a friend: say "Friend " followed by the friend's id property. # To za…" at bounding box center [432, 88] width 188 height 143
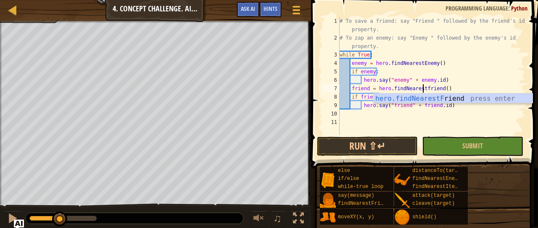
scroll to position [4, 7]
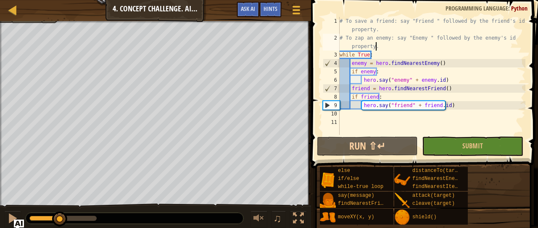
click at [476, 48] on div "# To save a friend: say "Friend " followed by the friend's id property. # To za…" at bounding box center [432, 88] width 188 height 143
click at [392, 102] on div "# To save a friend: say "Friend " followed by the friend's id property. # To za…" at bounding box center [432, 88] width 188 height 143
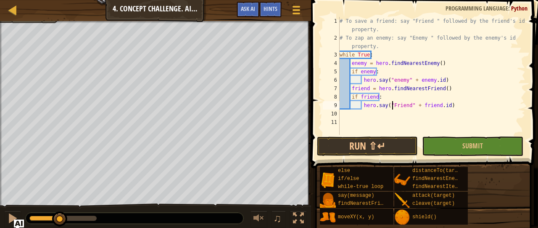
scroll to position [4, 4]
click at [421, 106] on div "# To save a friend: say "Friend " followed by the friend's id property. # To za…" at bounding box center [432, 88] width 188 height 143
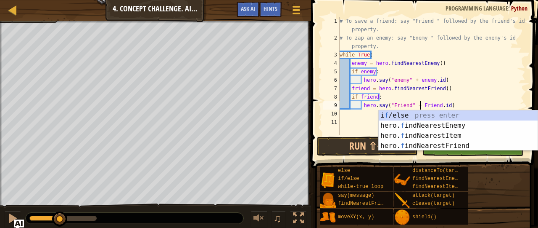
scroll to position [4, 6]
click at [392, 81] on div "# To save a friend: say "Friend " followed by the friend's id property. # To za…" at bounding box center [432, 88] width 188 height 143
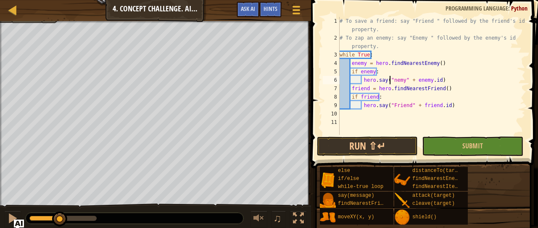
scroll to position [4, 4]
type textarea "hero.say("Enemy" + [DOMAIN_NAME])"
click at [399, 144] on button "Run ⇧↵" at bounding box center [367, 145] width 101 height 19
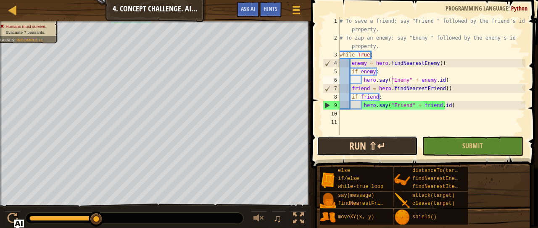
click at [342, 149] on button "Run ⇧↵" at bounding box center [367, 145] width 101 height 19
click at [359, 144] on button "Run ⇧↵" at bounding box center [367, 145] width 101 height 19
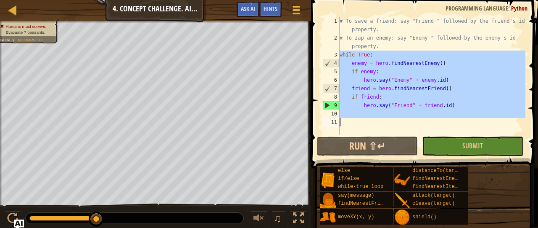
drag, startPoint x: 337, startPoint y: 53, endPoint x: 480, endPoint y: 165, distance: 182.1
click at [480, 165] on div "Hints hero.say("Enemy" + [DOMAIN_NAME]) 1 2 3 4 5 6 7 8 9 10 11 # To save a fri…" at bounding box center [424, 111] width 230 height 223
paste textarea
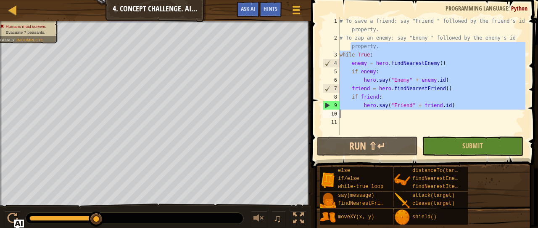
drag, startPoint x: 341, startPoint y: 48, endPoint x: 349, endPoint y: 95, distance: 48.2
click at [355, 104] on div "# To save a friend: say "Friend " followed by the friend's id property. # To za…" at bounding box center [432, 88] width 188 height 143
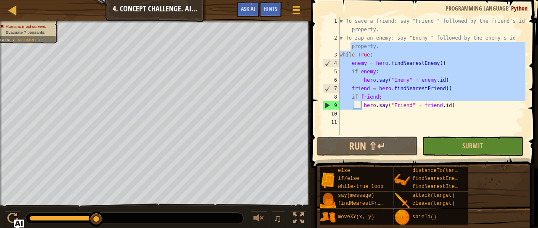
click at [527, 103] on span at bounding box center [426, 72] width 234 height 193
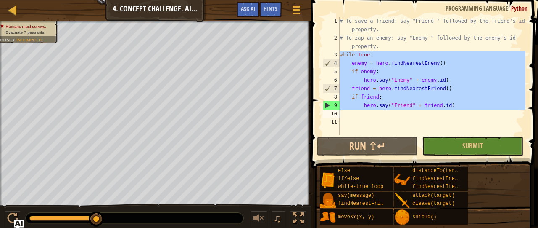
drag, startPoint x: 340, startPoint y: 53, endPoint x: 444, endPoint y: 110, distance: 118.4
click at [444, 110] on div "# To save a friend: say "Friend " followed by the friend's id property. # To za…" at bounding box center [432, 88] width 188 height 143
type textarea "hero.say("Friend" + [DOMAIN_NAME])"
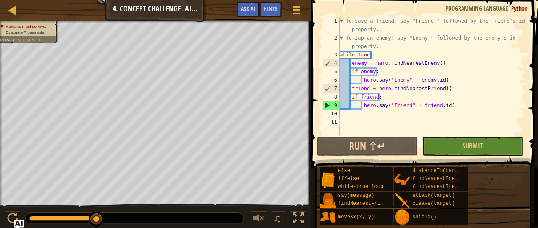
click at [381, 120] on div "# To save a friend: say "Friend " followed by the friend's id property. # To za…" at bounding box center [432, 88] width 188 height 143
click at [437, 80] on div "# To save a friend: say "Friend " followed by the friend's id property. # To za…" at bounding box center [432, 88] width 188 height 143
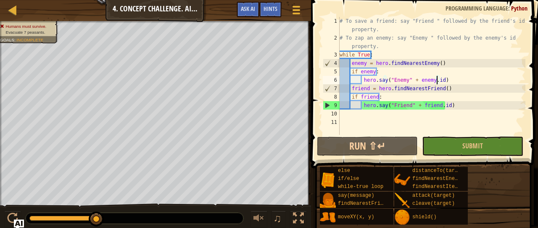
click at [403, 78] on div "# To save a friend: say "Friend " followed by the friend's id property. # To za…" at bounding box center [432, 88] width 188 height 143
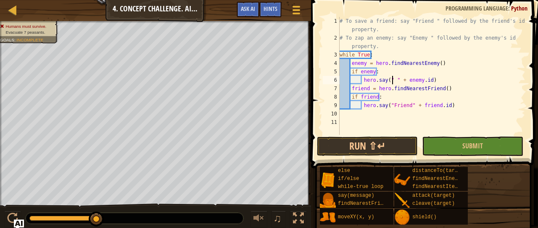
click at [391, 78] on div "# To save a friend: say "Friend " followed by the friend's id property. # To za…" at bounding box center [432, 88] width 188 height 143
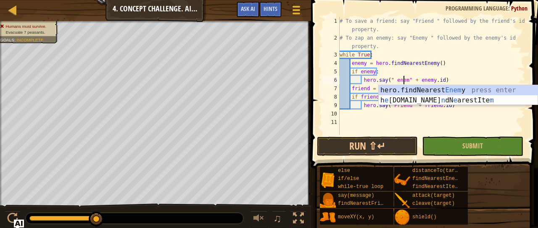
scroll to position [4, 5]
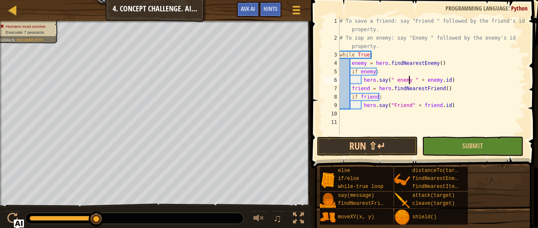
click at [395, 79] on div "# To save a friend: say "Friend " followed by the friend's id property. # To za…" at bounding box center [432, 88] width 188 height 143
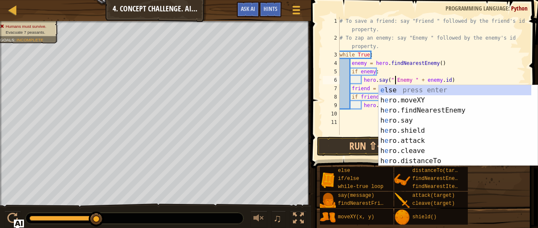
scroll to position [4, 5]
click at [493, 68] on div "# To save a friend: say "Friend " followed by the friend's id property. # To za…" at bounding box center [432, 88] width 188 height 143
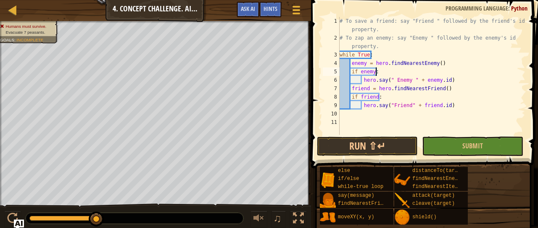
scroll to position [4, 3]
click at [405, 103] on div "# To save a friend: say "Friend " followed by the friend's id property. # To za…" at bounding box center [432, 88] width 188 height 143
click at [389, 103] on div "# To save a friend: say "Friend " followed by the friend's id property. # To za…" at bounding box center [432, 88] width 188 height 143
click at [392, 77] on div "# To save a friend: say "Friend " followed by the friend's id property. # To za…" at bounding box center [432, 88] width 188 height 143
type textarea "hero.say("Enemy " + [DOMAIN_NAME])"
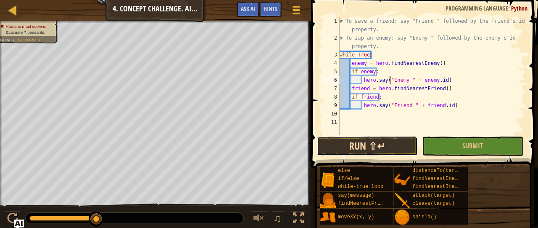
click at [383, 147] on button "Run ⇧↵" at bounding box center [367, 145] width 101 height 19
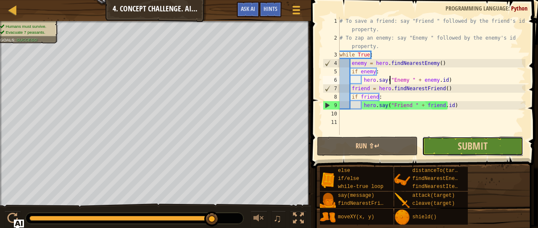
click at [450, 148] on button "Submit" at bounding box center [472, 145] width 101 height 19
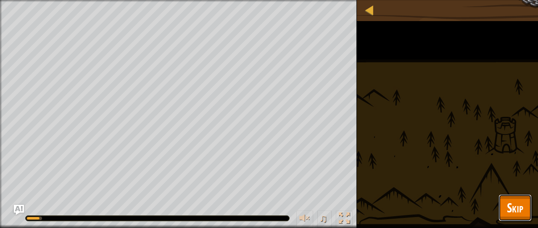
click at [510, 205] on span "Skip" at bounding box center [515, 207] width 16 height 17
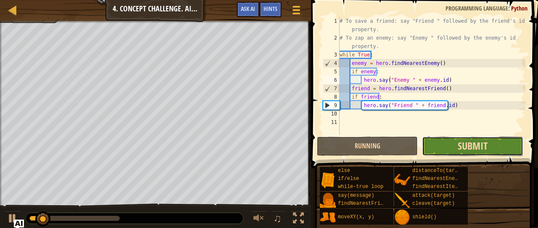
click at [465, 146] on span "Submit" at bounding box center [473, 145] width 30 height 13
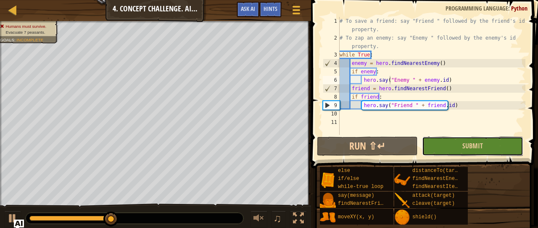
click at [442, 146] on button "Submit" at bounding box center [472, 145] width 101 height 19
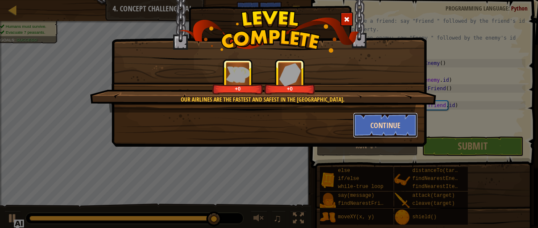
click at [384, 123] on button "Continue" at bounding box center [385, 124] width 65 height 25
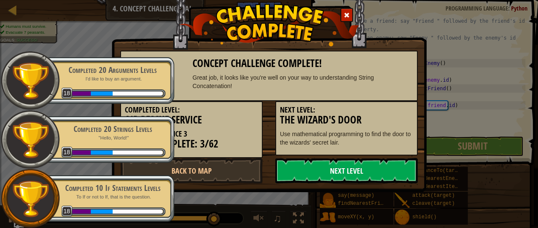
click at [345, 167] on link "Next Level" at bounding box center [346, 170] width 143 height 25
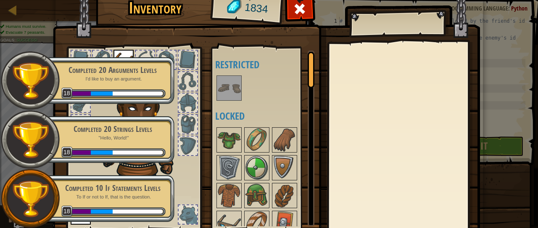
scroll to position [62, 0]
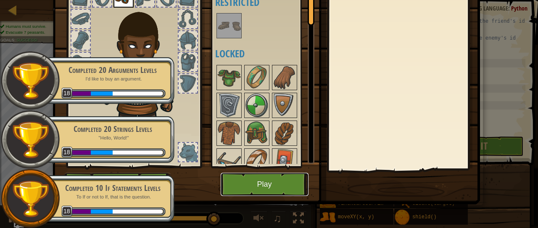
click at [266, 188] on button "Play" at bounding box center [265, 183] width 88 height 23
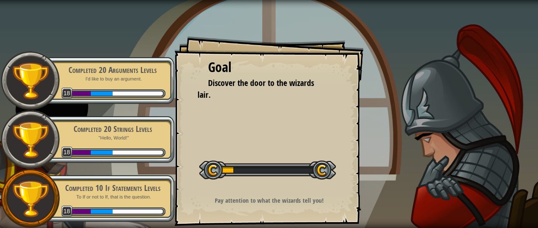
click at [140, 87] on div "Completed 20 Arguments Levels I'd like to buy an argument. 18" at bounding box center [108, 80] width 132 height 47
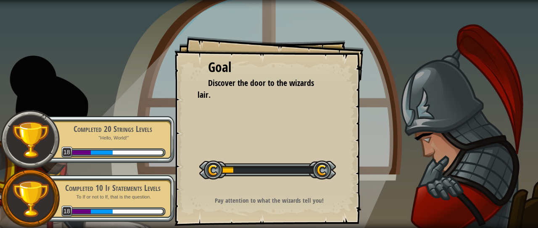
click at [93, 140] on p ""Hello, World!"" at bounding box center [113, 138] width 106 height 6
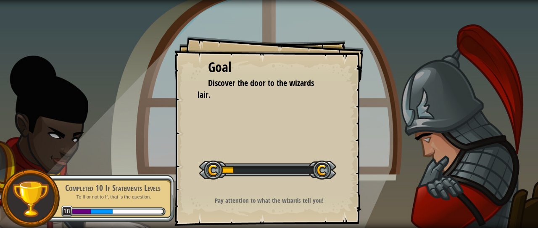
click at [82, 172] on div "Completed 10 If Statements Levels To If or not to If, that is the question. 18" at bounding box center [108, 198] width 132 height 59
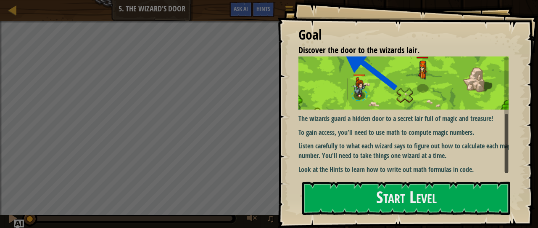
scroll to position [108, 0]
drag, startPoint x: 507, startPoint y: 89, endPoint x: 514, endPoint y: 173, distance: 84.8
click at [514, 173] on div "Goal Discover the door to the wizards lair. The wizards guard a hidden door to …" at bounding box center [408, 114] width 261 height 228
click at [347, 198] on button "Start Level" at bounding box center [406, 197] width 208 height 33
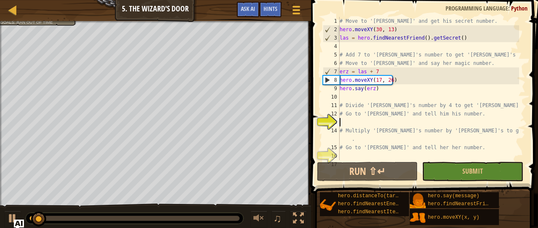
scroll to position [8, 0]
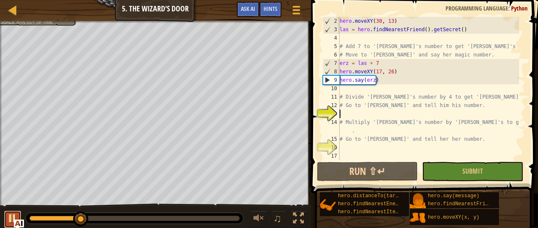
click at [13, 217] on div at bounding box center [12, 217] width 11 height 11
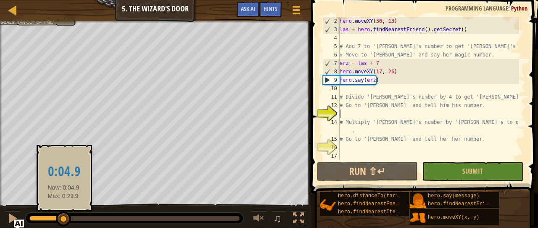
drag, startPoint x: 78, startPoint y: 220, endPoint x: 64, endPoint y: 222, distance: 14.8
click at [64, 222] on div at bounding box center [63, 218] width 15 height 15
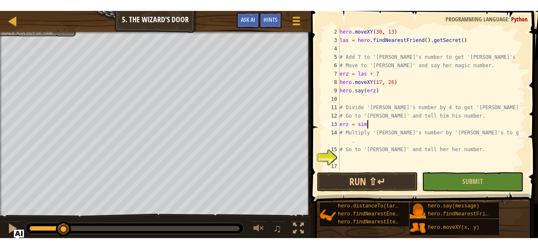
scroll to position [4, 2]
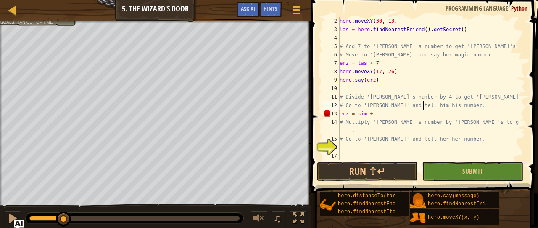
click at [423, 105] on div "hero . moveXY ( 30 , 13 ) las = hero . findNearestFriend ( ) . getSecret ( ) # …" at bounding box center [428, 97] width 181 height 160
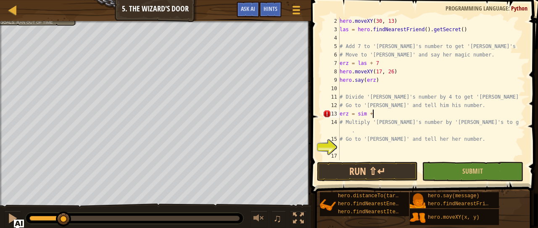
click at [385, 117] on div "hero . moveXY ( 30 , 13 ) las = hero . findNearestFriend ( ) . getSecret ( ) # …" at bounding box center [428, 97] width 181 height 160
click at [360, 143] on div "hero . moveXY ( 30 , 13 ) las = hero . findNearestFriend ( ) . getSecret ( ) # …" at bounding box center [428, 97] width 181 height 160
click at [376, 115] on div "hero . moveXY ( 30 , 13 ) las = hero . findNearestFriend ( ) . getSecret ( ) # …" at bounding box center [428, 97] width 181 height 160
type textarea "erz = sim +"
